Goal: Navigation & Orientation: Find specific page/section

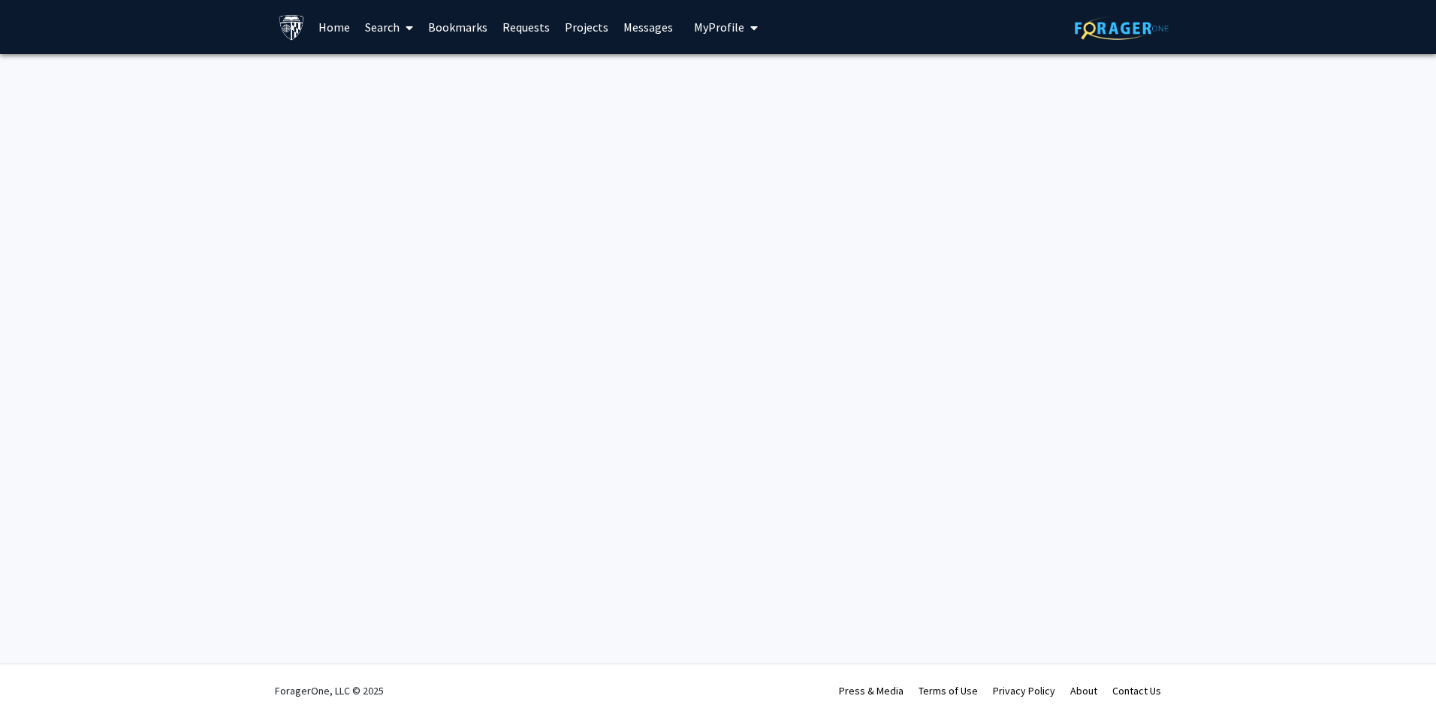
click at [717, 26] on span "My Profile" at bounding box center [719, 27] width 50 height 15
click at [583, 26] on link "Projects" at bounding box center [586, 27] width 59 height 53
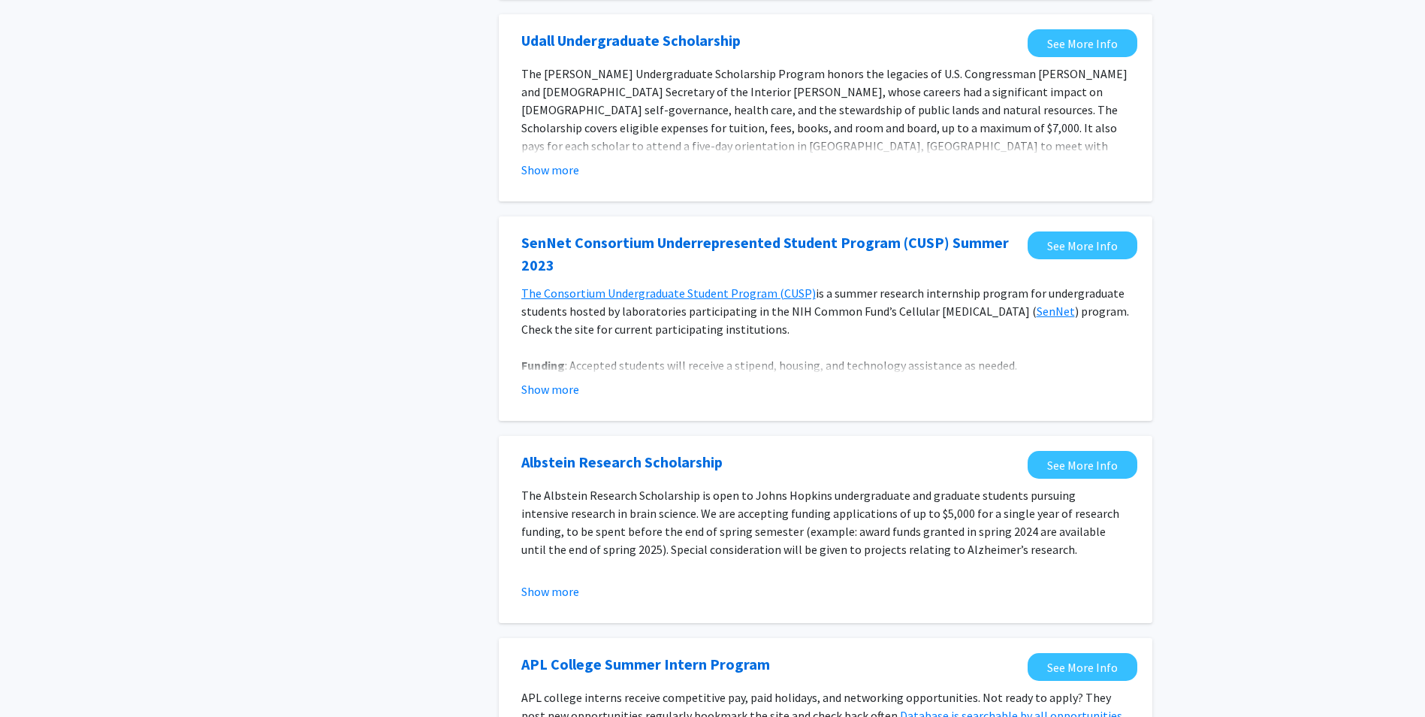
scroll to position [526, 0]
